Goal: Information Seeking & Learning: Learn about a topic

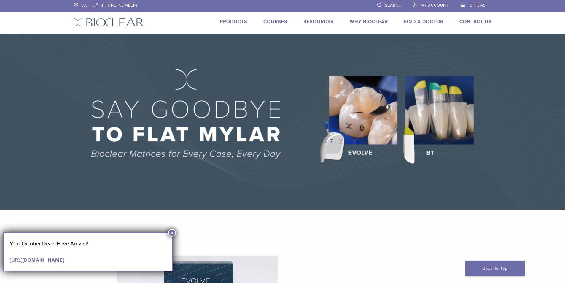
click at [431, 107] on img at bounding box center [282, 122] width 565 height 176
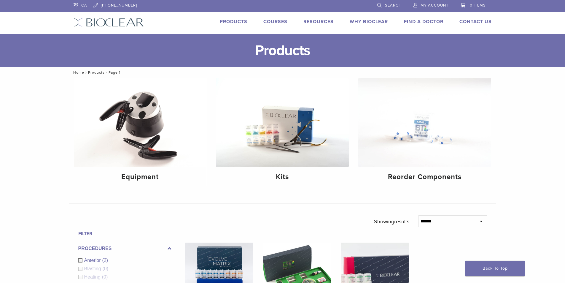
click at [373, 21] on link "Why Bioclear" at bounding box center [369, 22] width 38 height 6
